Goal: Task Accomplishment & Management: Manage account settings

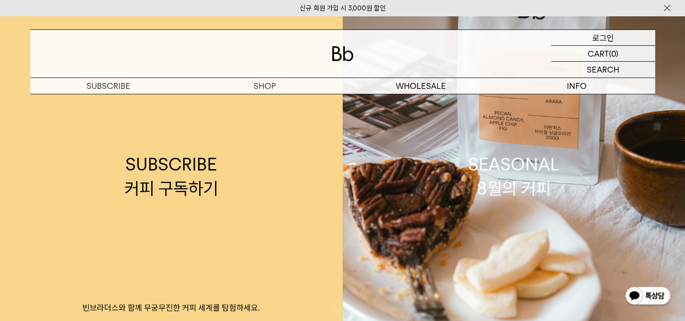
click at [602, 41] on p "로그인" at bounding box center [603, 37] width 22 height 15
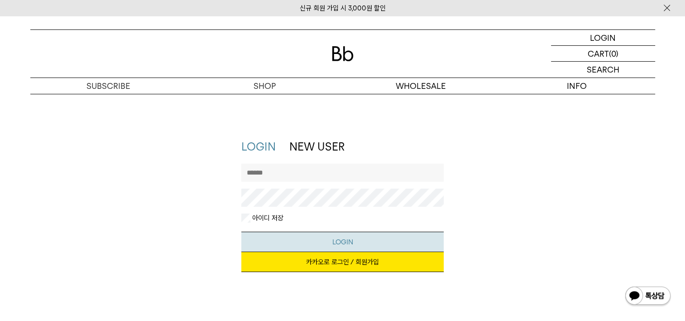
type input "**********"
click at [313, 239] on button "LOGIN" at bounding box center [342, 241] width 202 height 20
click at [319, 261] on link "카카오로 로그인 / 회원가입" at bounding box center [342, 262] width 202 height 20
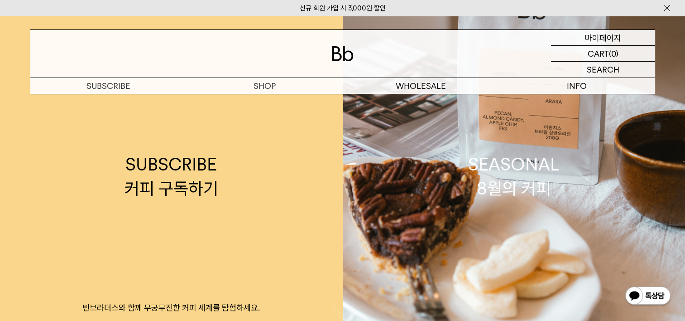
click at [591, 37] on p "마이페이지" at bounding box center [603, 37] width 36 height 15
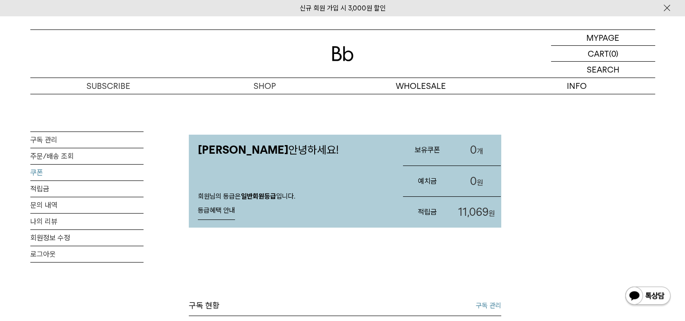
click at [43, 174] on link "쿠폰" at bounding box center [86, 172] width 113 height 16
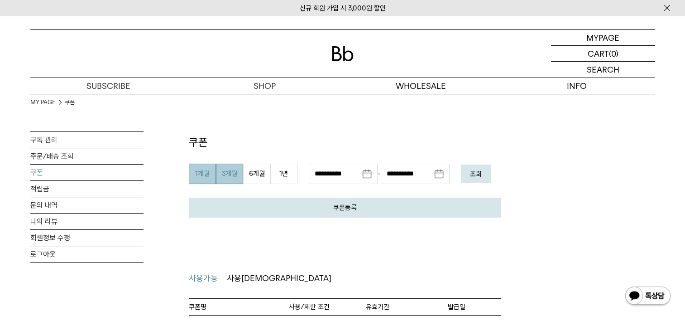
click at [198, 173] on button "1개월" at bounding box center [202, 174] width 27 height 20
type input "**********"
click at [47, 172] on link "쿠폰" at bounding box center [86, 172] width 113 height 16
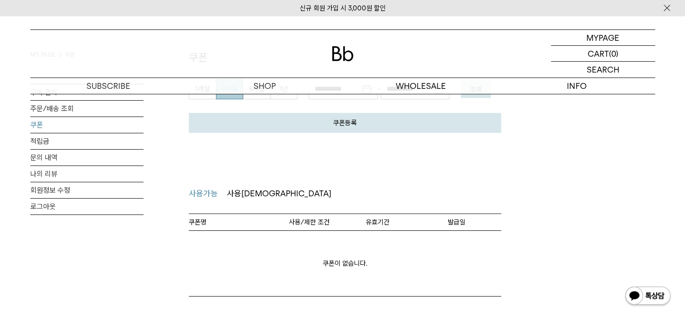
scroll to position [91, 0]
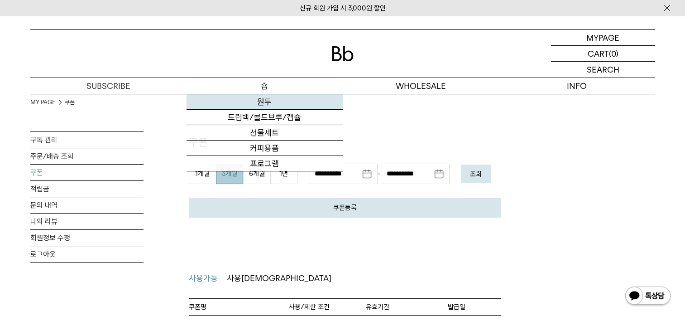
click at [263, 101] on link "원두" at bounding box center [265, 101] width 156 height 15
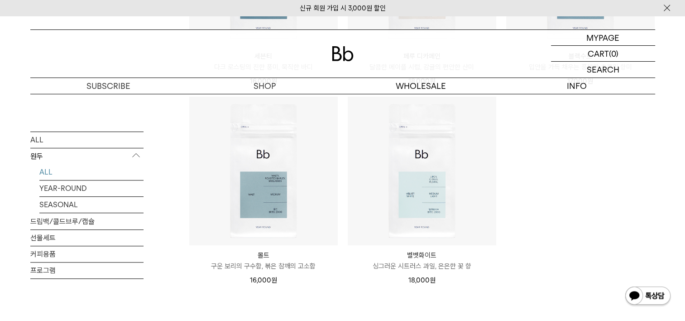
scroll to position [695, 0]
